Goal: Information Seeking & Learning: Learn about a topic

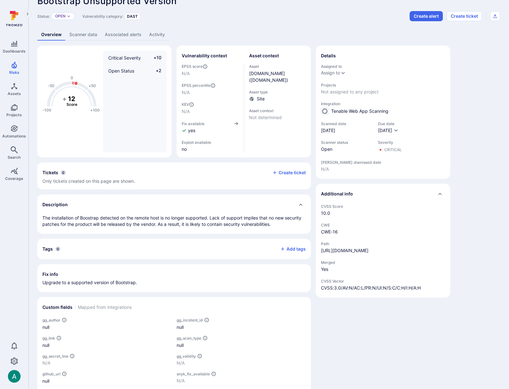
scroll to position [15, 0]
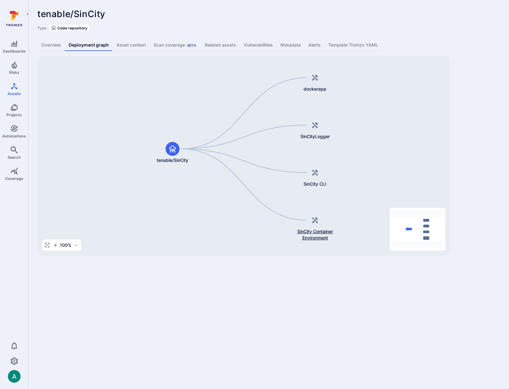
click at [316, 233] on span "SinCity Container Environment" at bounding box center [315, 234] width 51 height 13
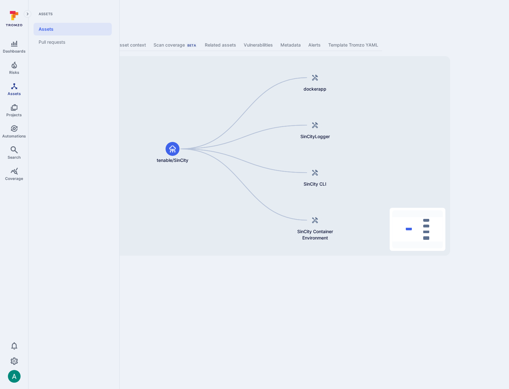
click at [14, 85] on icon "Assets" at bounding box center [14, 86] width 8 height 8
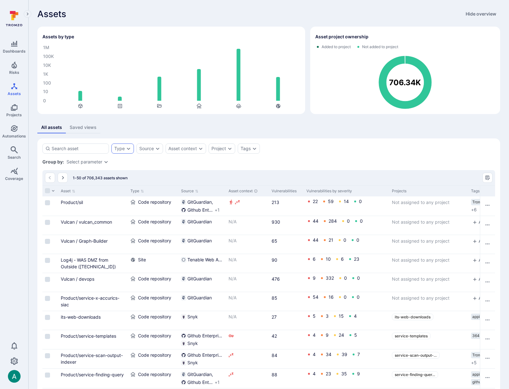
click at [126, 149] on icon "Expand dropdown" at bounding box center [128, 148] width 5 height 5
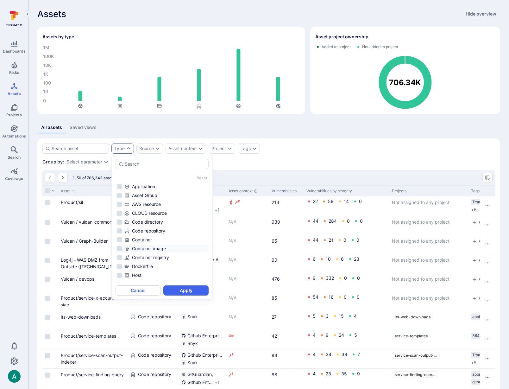
click at [152, 247] on div "Container image" at bounding box center [165, 248] width 83 height 6
click at [198, 291] on button "Apply" at bounding box center [185, 290] width 45 height 10
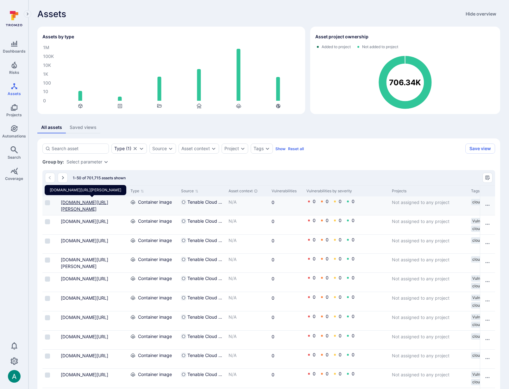
click at [77, 209] on link "europe-west3-artifactregistry.gcr.io/gke-release/gke-release/k8s-dns-kube-dns" at bounding box center [84, 205] width 47 height 12
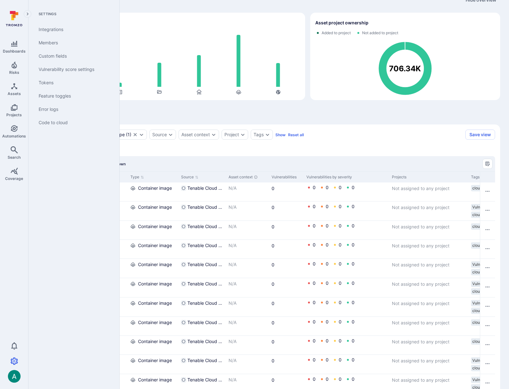
scroll to position [14, 0]
click at [68, 28] on link "Integrations" at bounding box center [73, 29] width 78 height 13
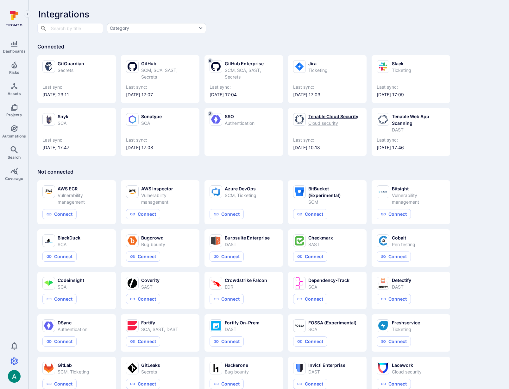
click at [334, 122] on div "Cloud security" at bounding box center [333, 123] width 50 height 7
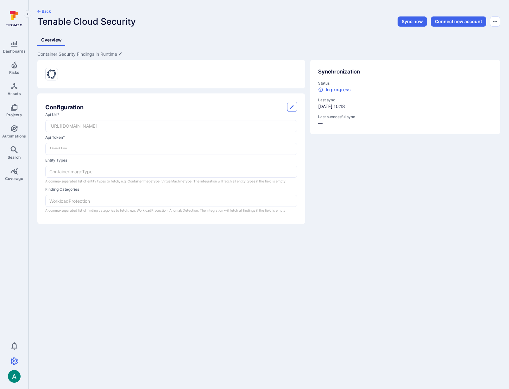
click at [130, 281] on body "Dashboards Risks Assets Projects Automations Search Coverage 0 Settings Integra…" at bounding box center [254, 194] width 509 height 389
click at [170, 291] on body "Dashboards Risks Assets Projects Automations Search Coverage 0 Settings Integra…" at bounding box center [254, 194] width 509 height 389
click at [164, 279] on body "Dashboards Risks Assets Projects Automations Search Coverage 0 Settings Integra…" at bounding box center [254, 194] width 509 height 389
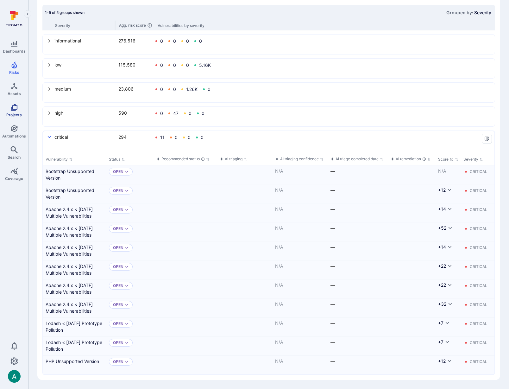
scroll to position [185, 0]
